Goal: Task Accomplishment & Management: Use online tool/utility

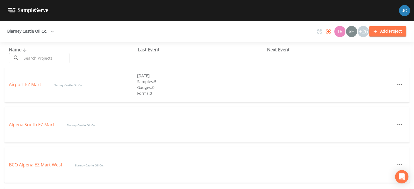
scroll to position [3, 0]
click at [262, 117] on div "Alpena South EZ Mart Blarney Castle Oil Co." at bounding box center [206, 122] width 405 height 36
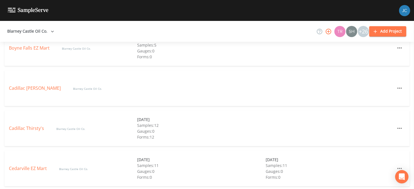
scroll to position [256, 0]
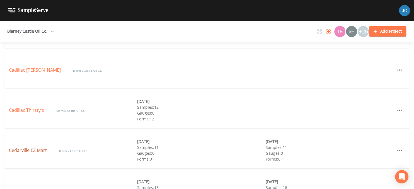
click at [25, 151] on link "Cedarville EZ Mart" at bounding box center [28, 150] width 39 height 6
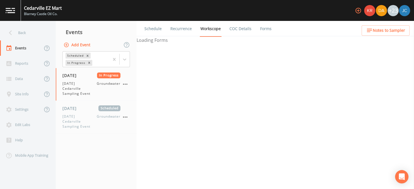
select select "4f082be6-97a7-4f70-a81f-c26a4e896ad7"
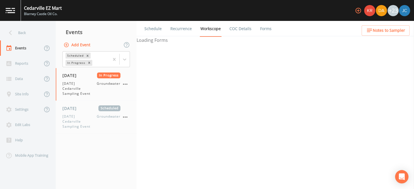
select select "4f082be6-97a7-4f70-a81f-c26a4e896ad7"
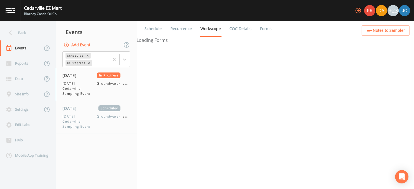
select select "d1353bd6-e69c-47f2-b562-038a0934dacb"
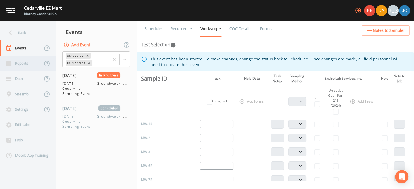
click at [22, 63] on div "Reports" at bounding box center [21, 63] width 42 height 15
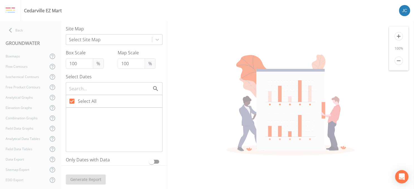
type input "75"
checkbox input "false"
checkbox input "true"
checkbox input "false"
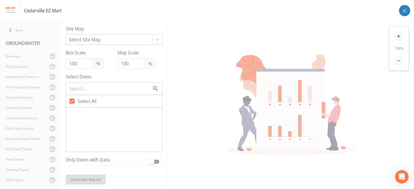
checkbox input "false"
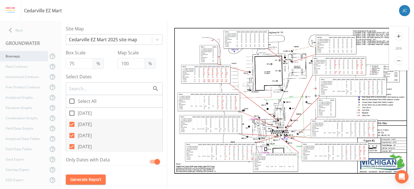
click at [18, 55] on div "Boxmaps" at bounding box center [24, 56] width 48 height 10
click at [68, 114] on span at bounding box center [72, 113] width 12 height 12
click at [68, 113] on input "[DATE]" at bounding box center [69, 110] width 6 height 6
checkbox input "true"
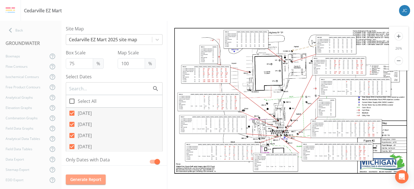
click at [91, 181] on button "Generate Report" at bounding box center [86, 179] width 40 height 10
